Goal: Task Accomplishment & Management: Use online tool/utility

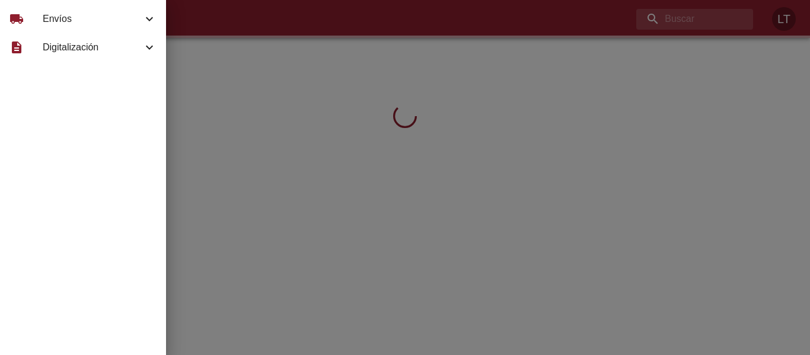
click at [51, 15] on span "Envíos" at bounding box center [93, 19] width 100 height 14
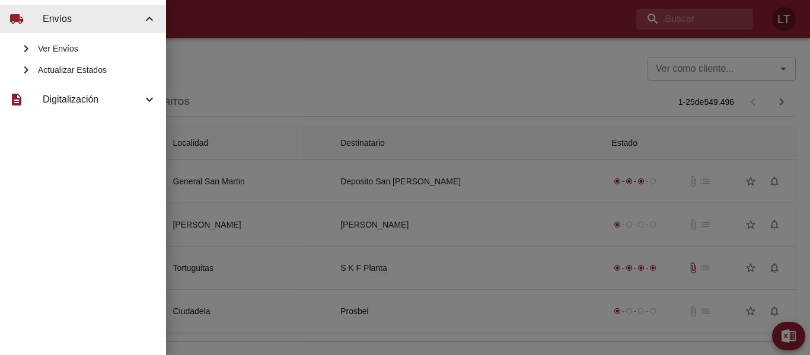
click at [80, 68] on span "Actualizar Estados" at bounding box center [97, 70] width 119 height 12
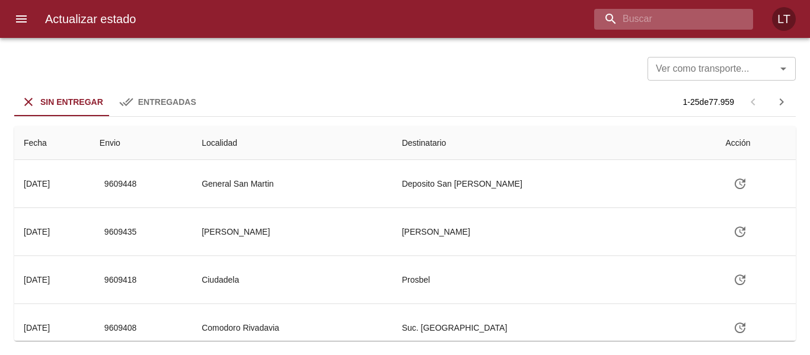
click at [664, 17] on input "buscar" at bounding box center [663, 19] width 139 height 21
type input "9592296"
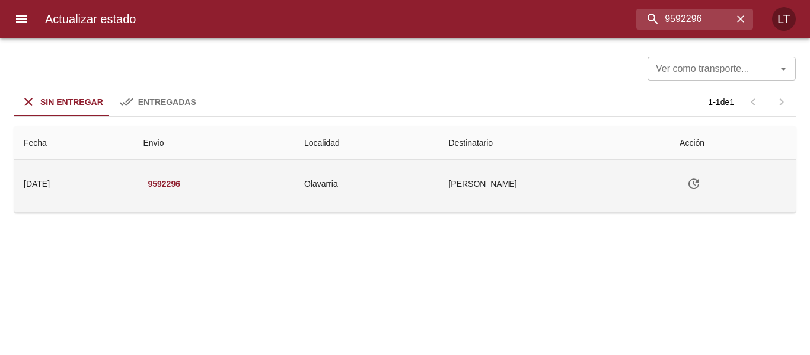
click at [697, 190] on icon "Tabla de envíos del cliente" at bounding box center [693, 184] width 14 height 14
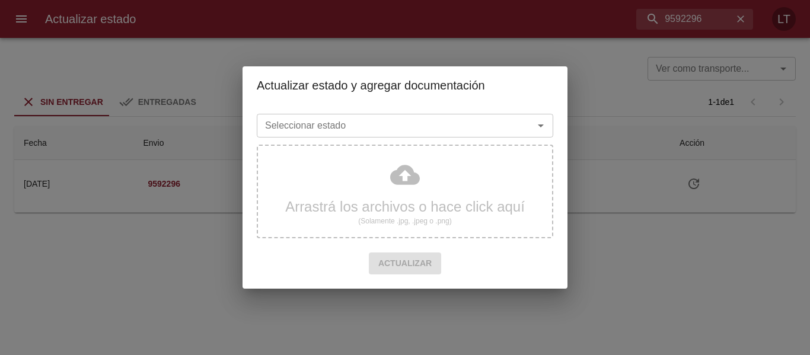
click at [329, 117] on input "Seleccionar estado" at bounding box center [387, 125] width 254 height 17
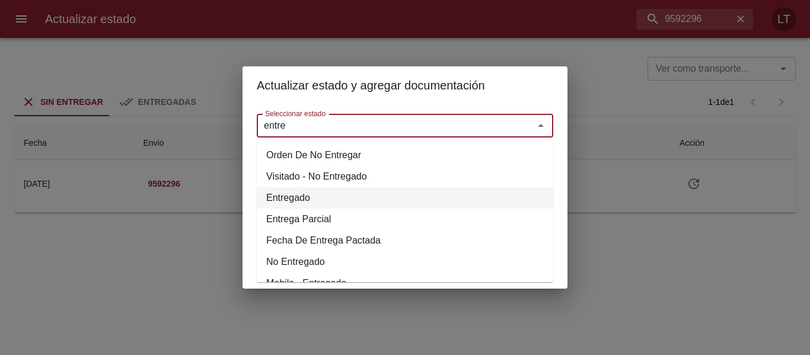
click at [282, 194] on li "Entregado" at bounding box center [405, 197] width 296 height 21
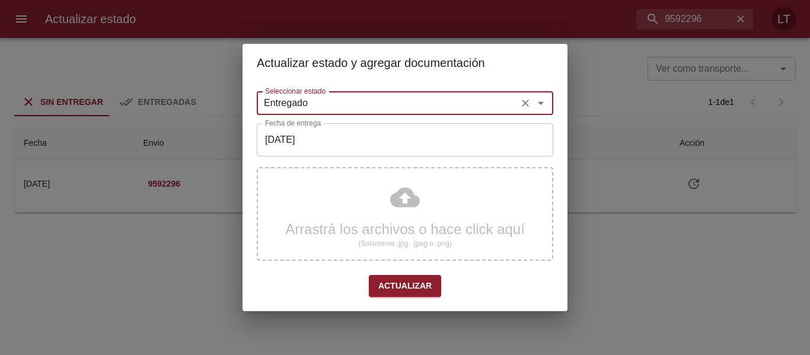
type input "Entregado"
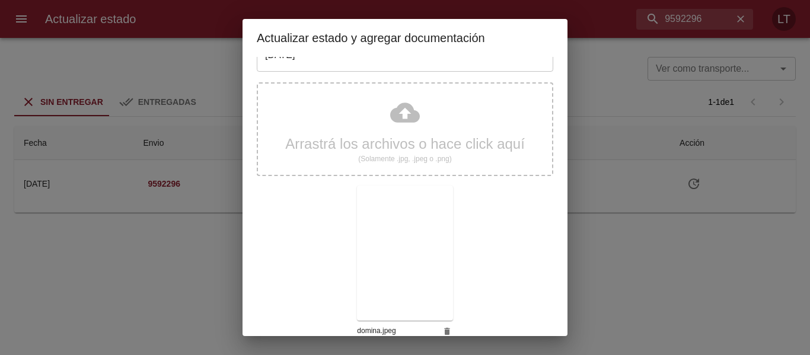
scroll to position [111, 0]
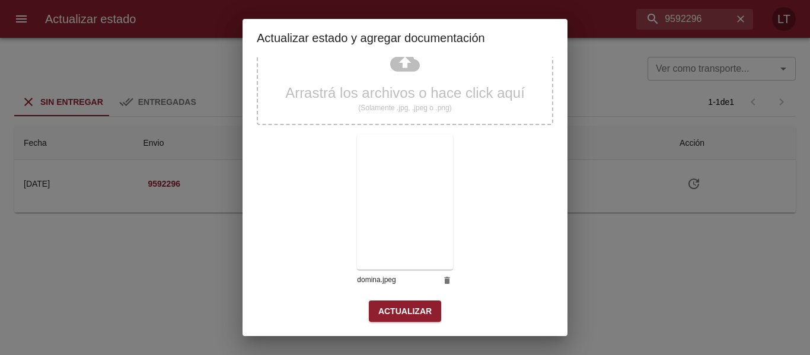
click at [400, 308] on span "Actualizar" at bounding box center [404, 311] width 53 height 15
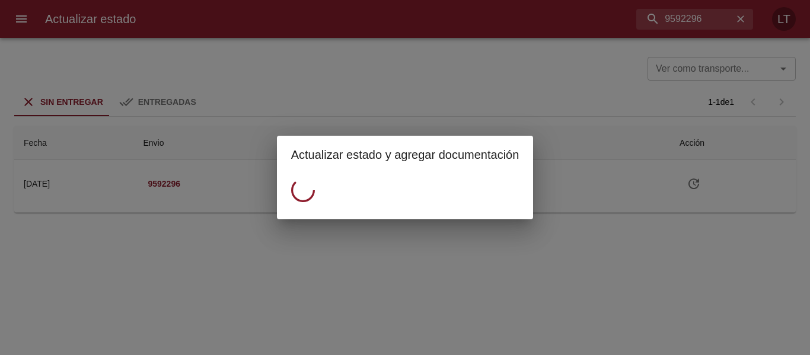
scroll to position [0, 0]
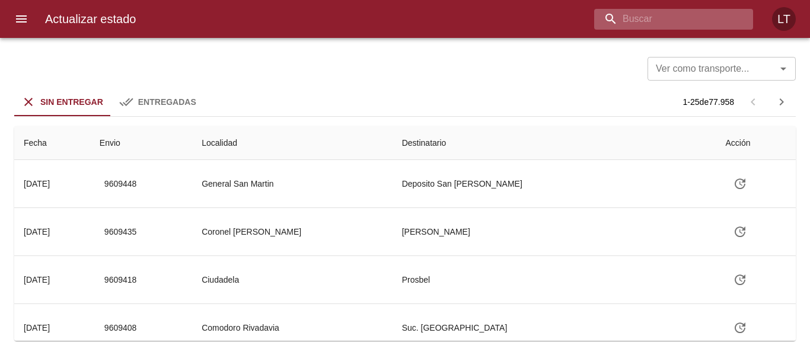
click at [684, 16] on input "buscar" at bounding box center [663, 19] width 139 height 21
type input "9583308"
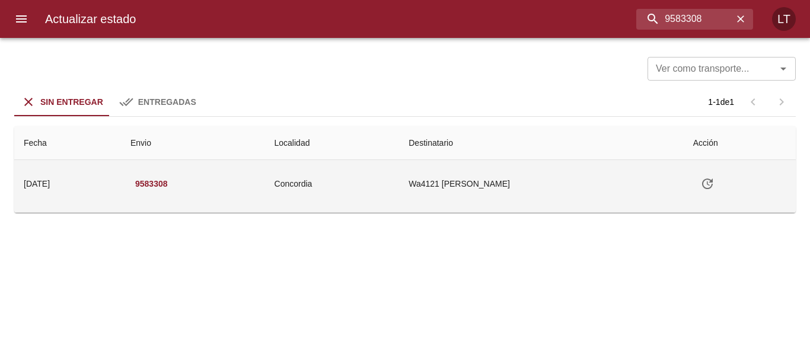
click at [710, 184] on icon "Tabla de envíos del cliente" at bounding box center [707, 184] width 14 height 14
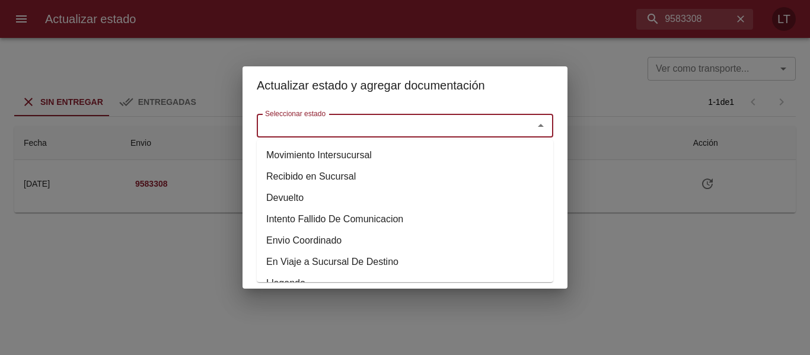
click at [388, 126] on input "Seleccionar estado" at bounding box center [387, 125] width 254 height 17
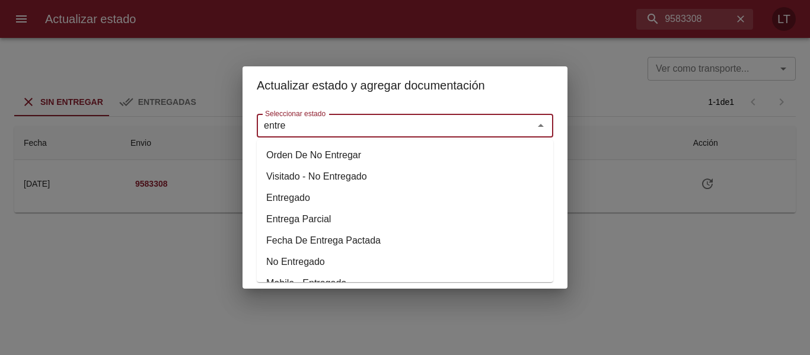
click at [302, 191] on li "Entregado" at bounding box center [405, 197] width 296 height 21
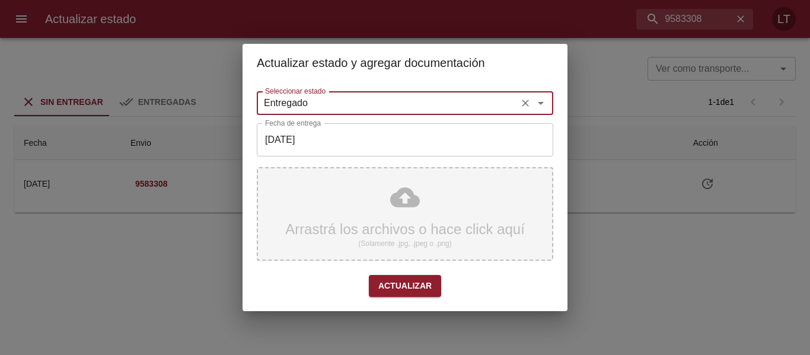
type input "Entregado"
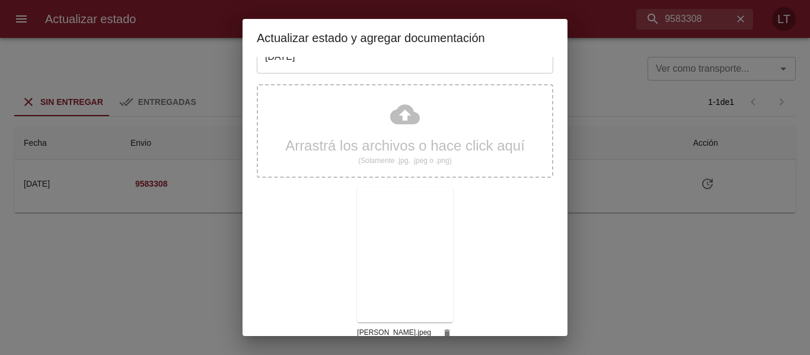
scroll to position [111, 0]
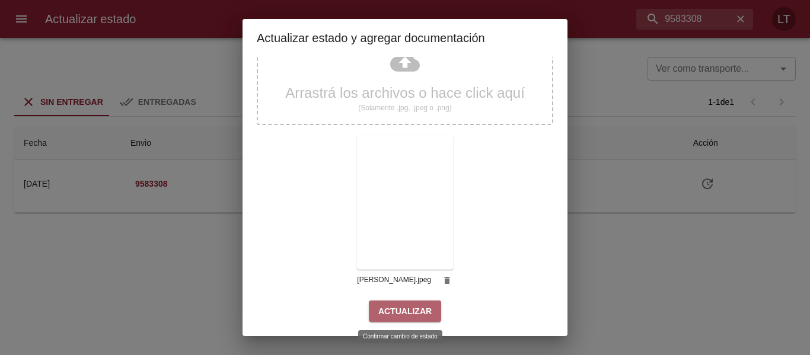
click at [408, 308] on span "Actualizar" at bounding box center [404, 311] width 53 height 15
